Goal: Task Accomplishment & Management: Use online tool/utility

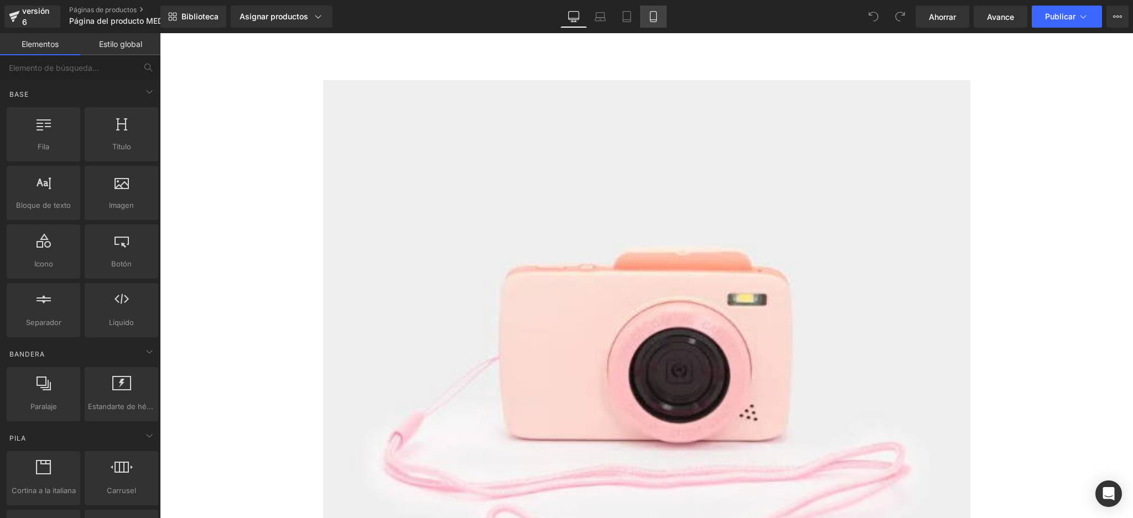
click at [652, 14] on icon at bounding box center [653, 16] width 11 height 11
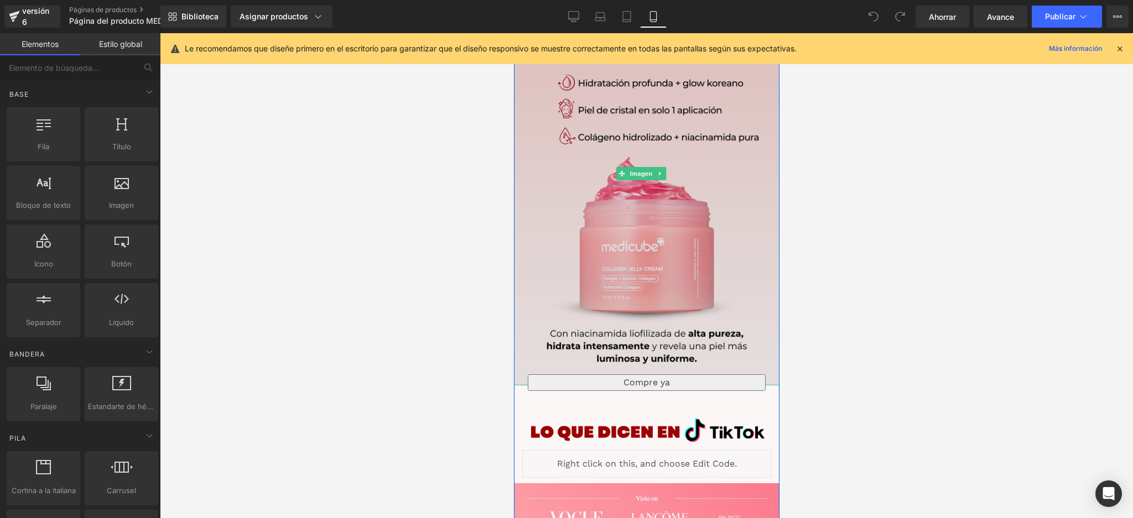
scroll to position [91, 0]
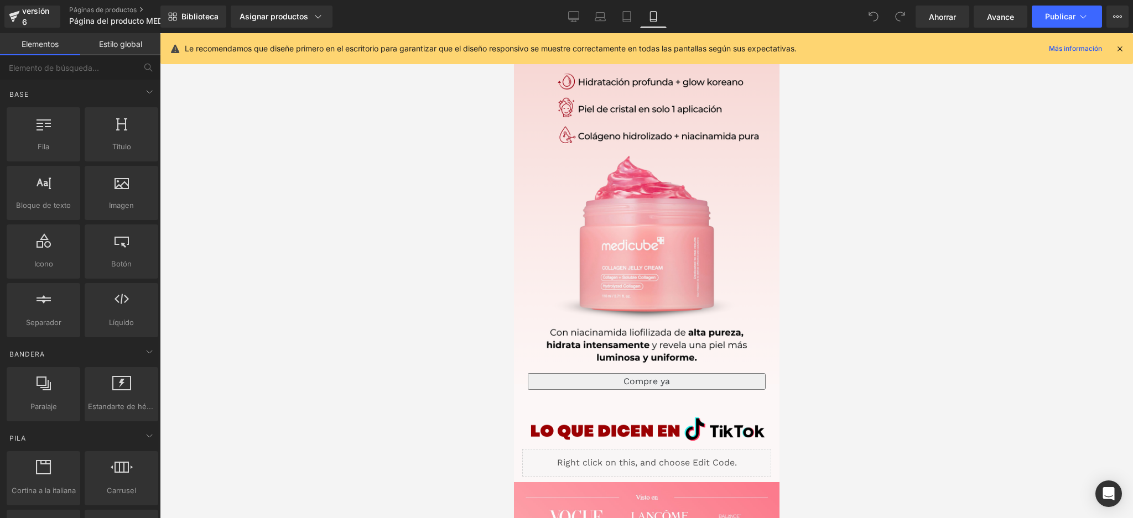
click at [824, 329] on div at bounding box center [646, 275] width 973 height 485
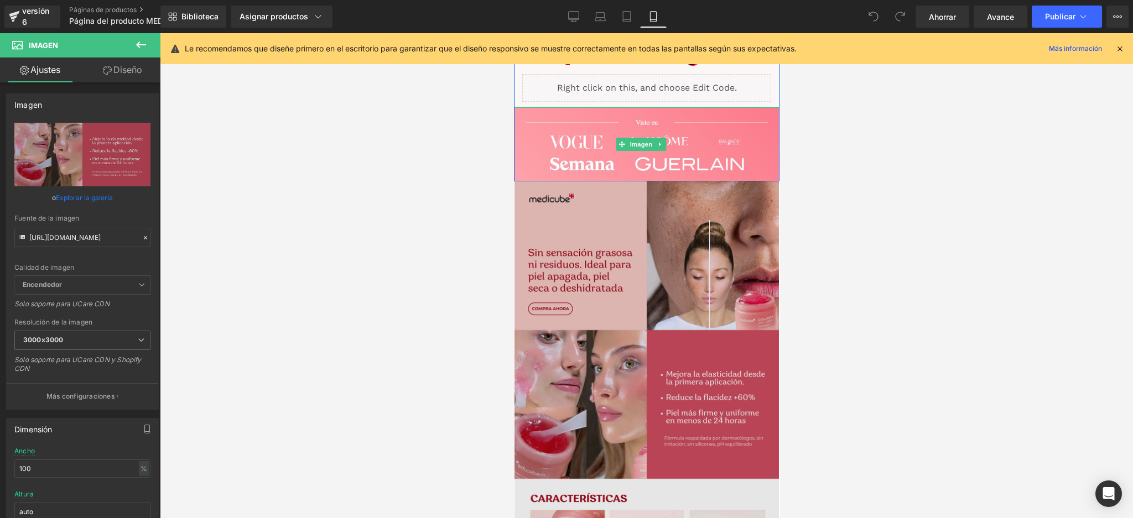
scroll to position [476, 0]
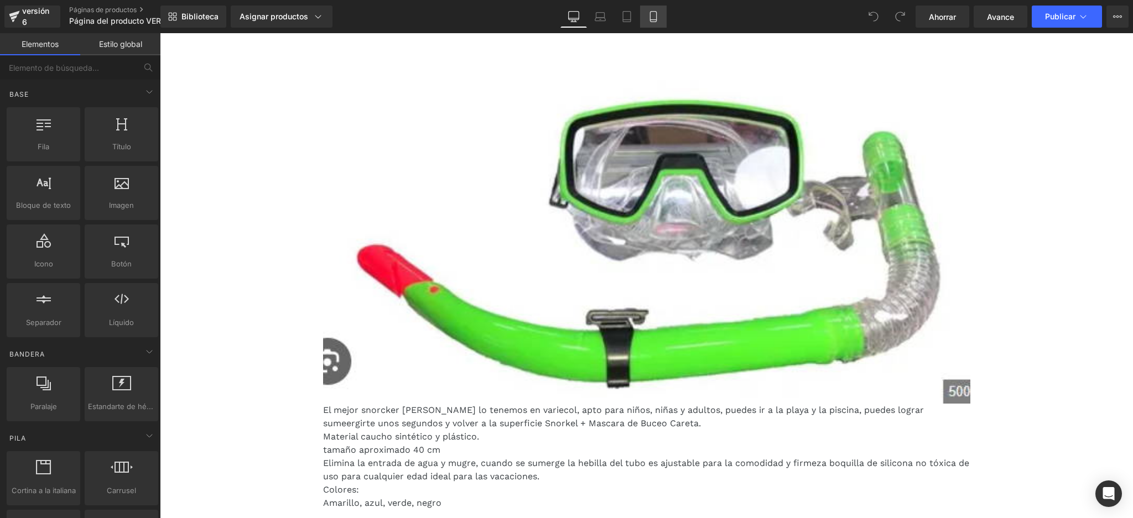
click at [650, 19] on icon at bounding box center [653, 16] width 11 height 11
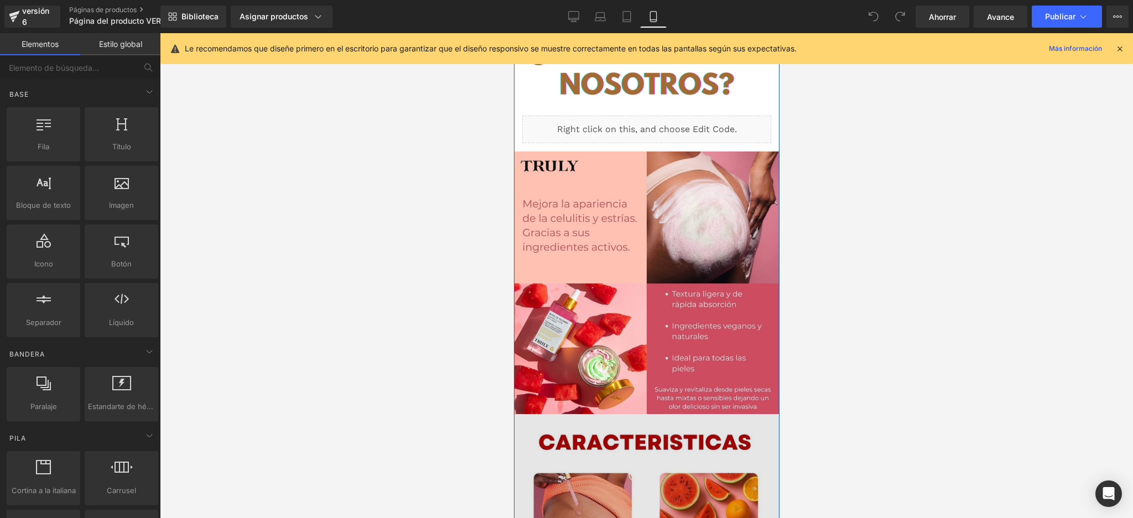
scroll to position [2806, 0]
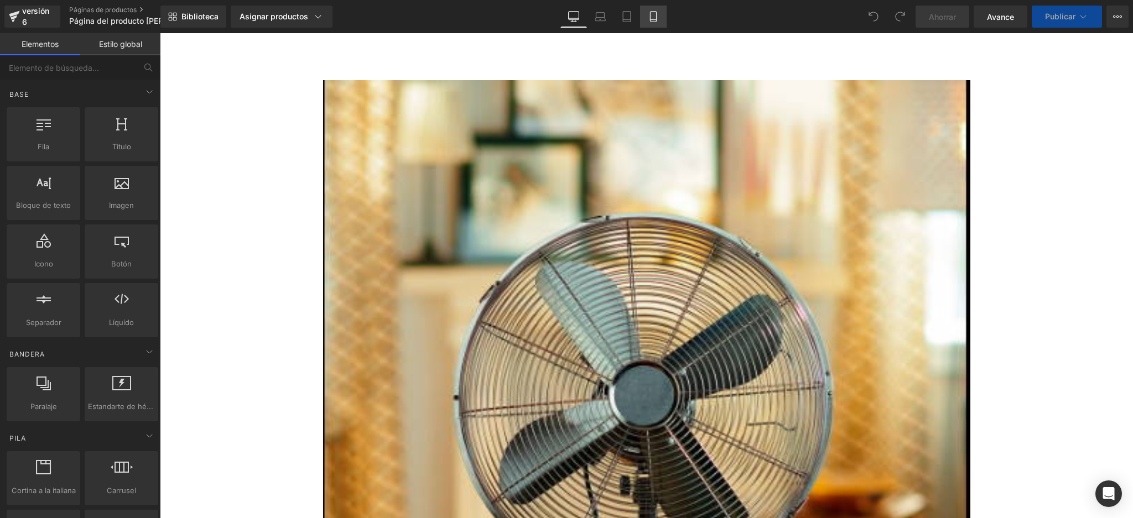
click at [650, 20] on icon at bounding box center [653, 20] width 6 height 0
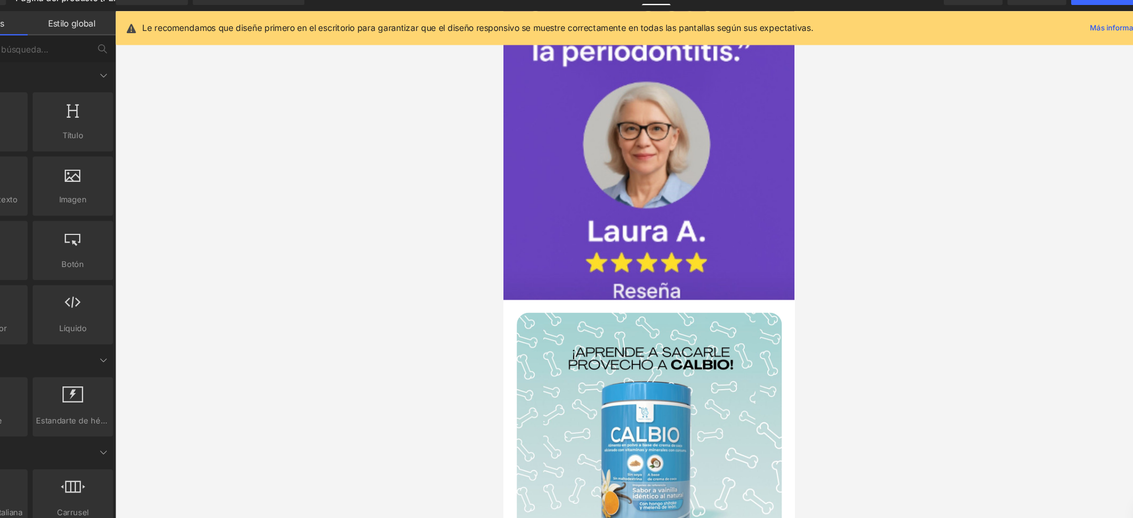
scroll to position [5274, 0]
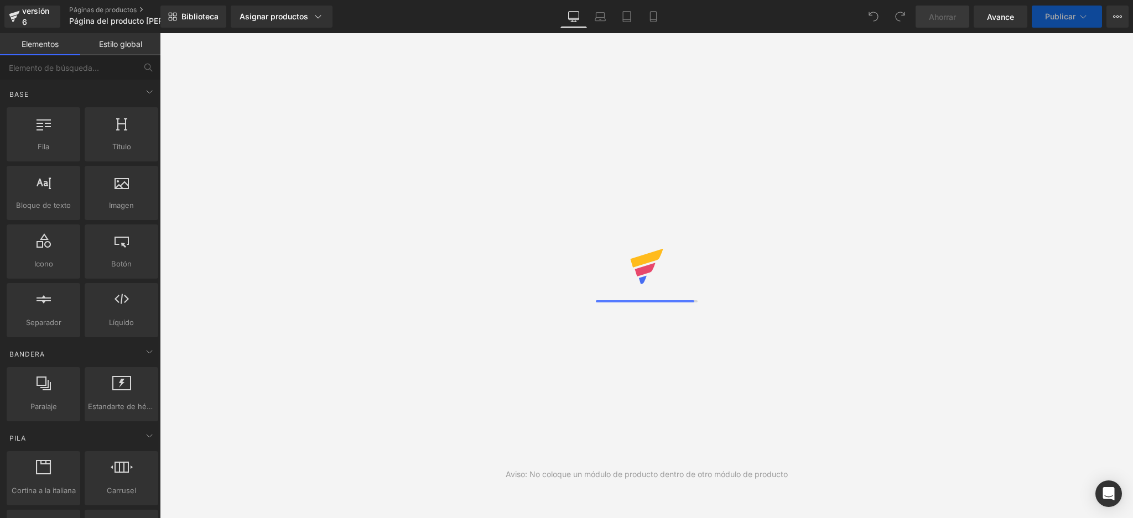
click at [530, 10] on div "Biblioteca Asignar productos Vista previa del producto DEJA ESA DAÑINA AZUCAR C…" at bounding box center [646, 17] width 973 height 22
